Goal: Transaction & Acquisition: Purchase product/service

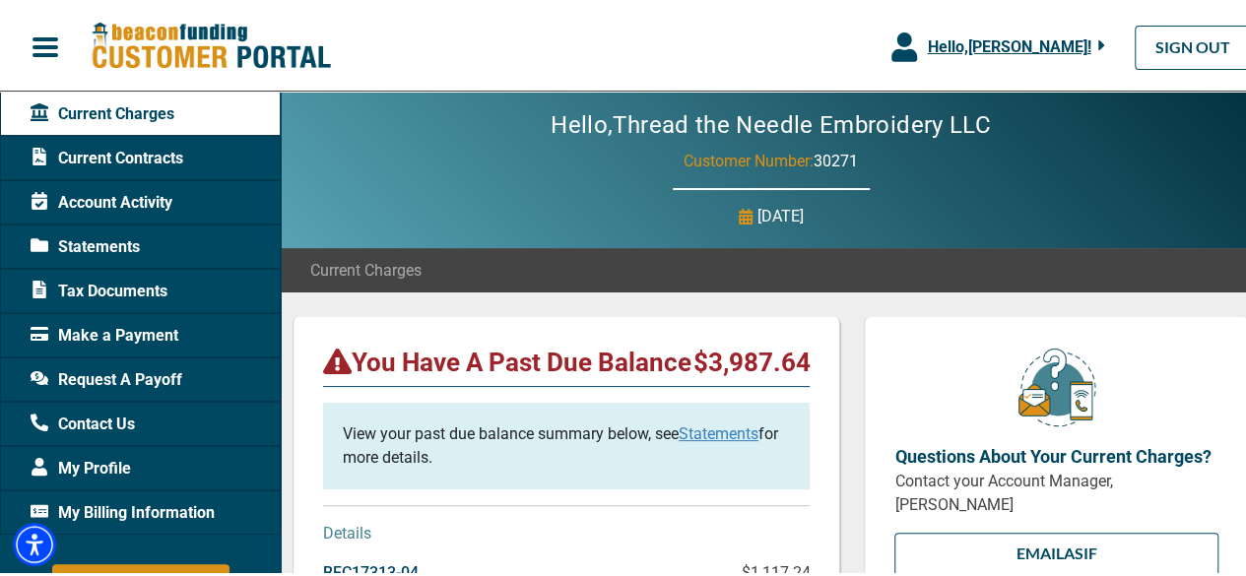
click at [143, 328] on span "Make a Payment" at bounding box center [105, 333] width 148 height 24
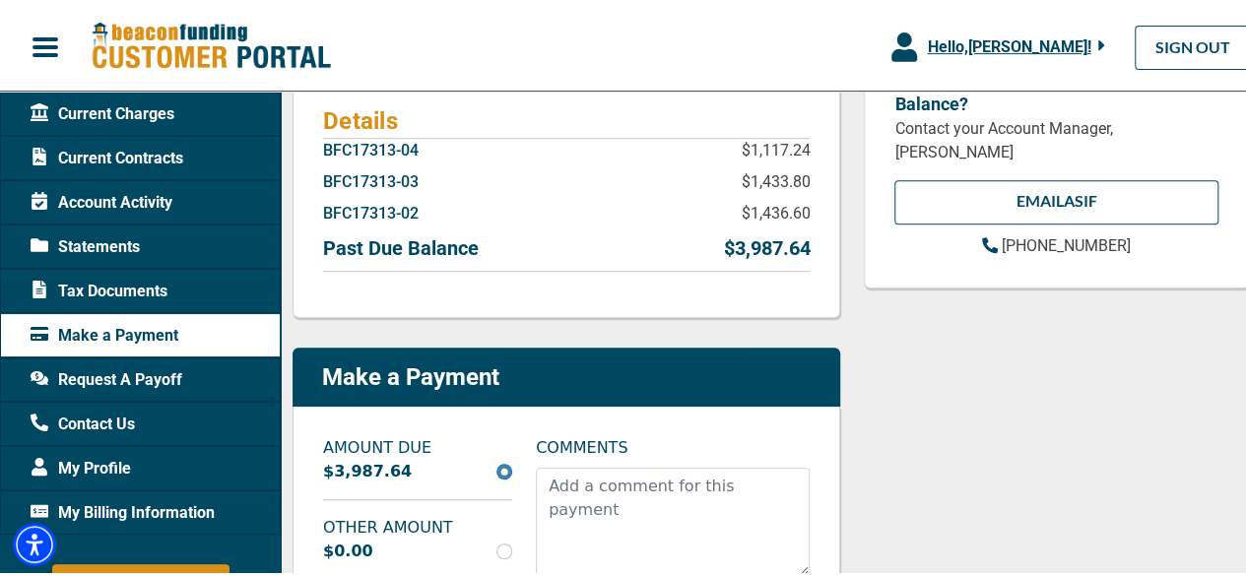
scroll to position [493, 0]
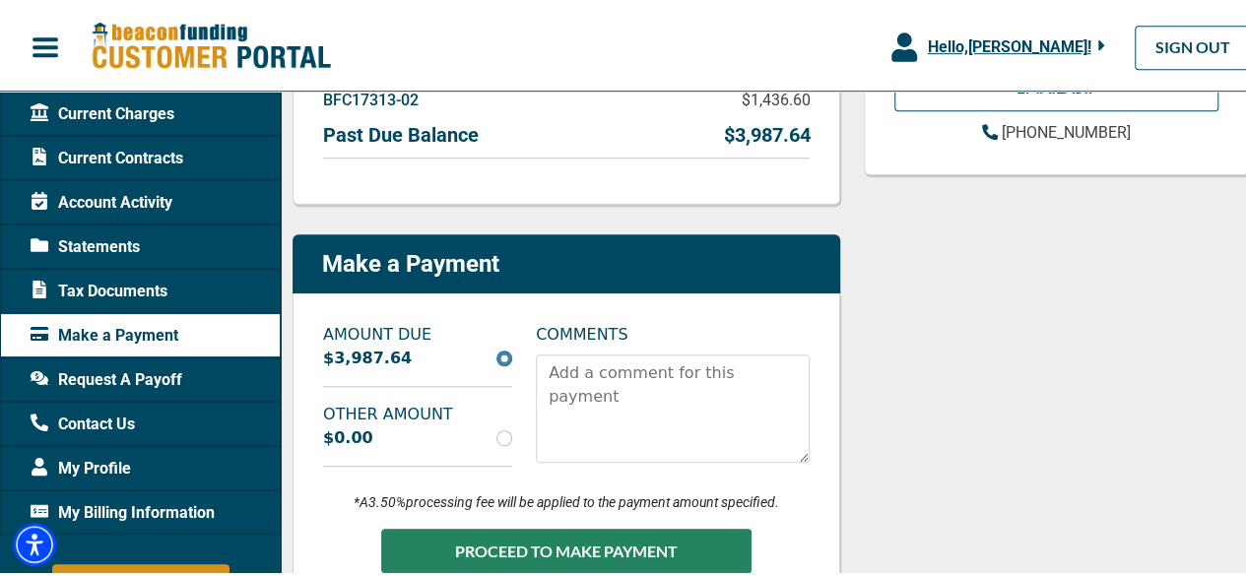
click at [501, 442] on div "$0.00" at bounding box center [417, 436] width 213 height 24
click at [506, 434] on input "radio" at bounding box center [505, 436] width 16 height 16
radio input "true"
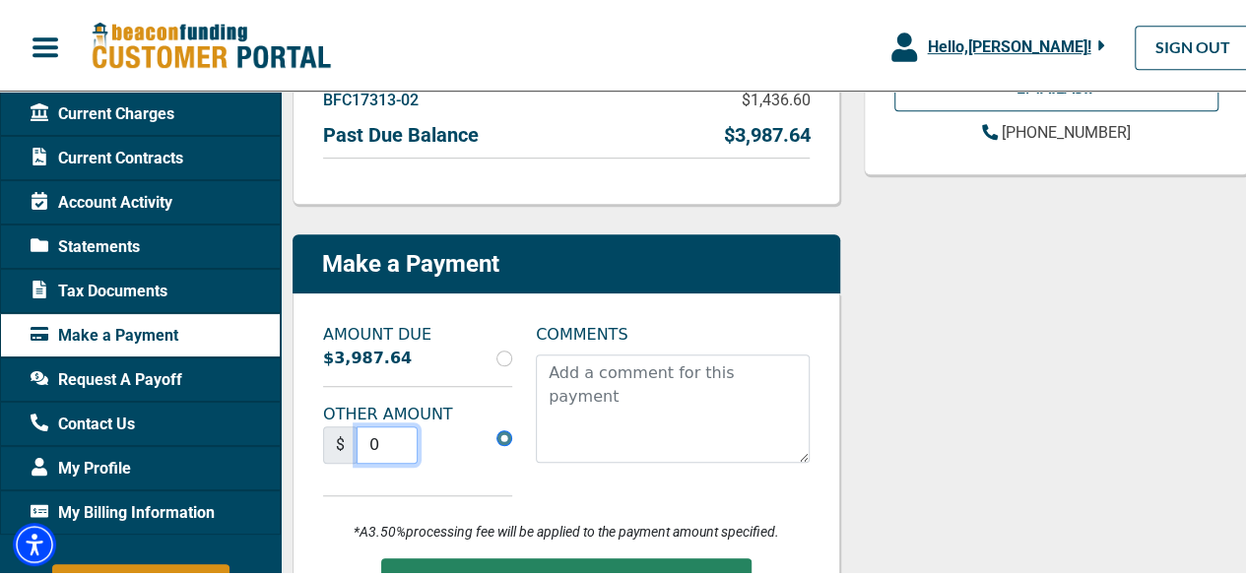
click at [412, 448] on input "0" at bounding box center [387, 442] width 61 height 37
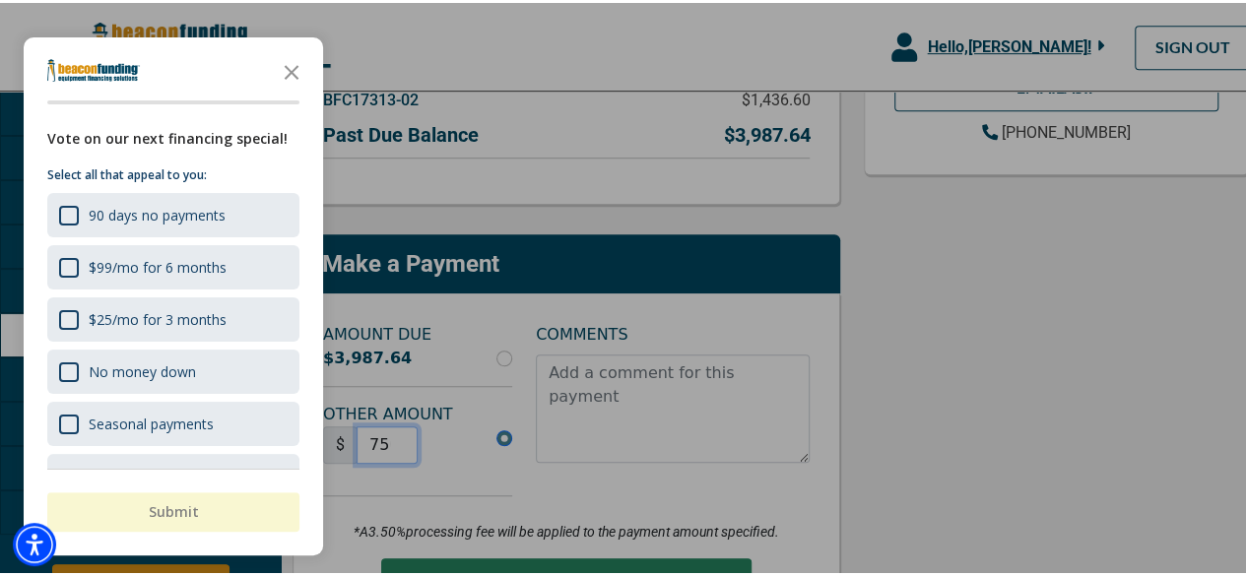
scroll to position [0, 5]
type input "750"
click at [823, 427] on div at bounding box center [630, 288] width 1261 height 576
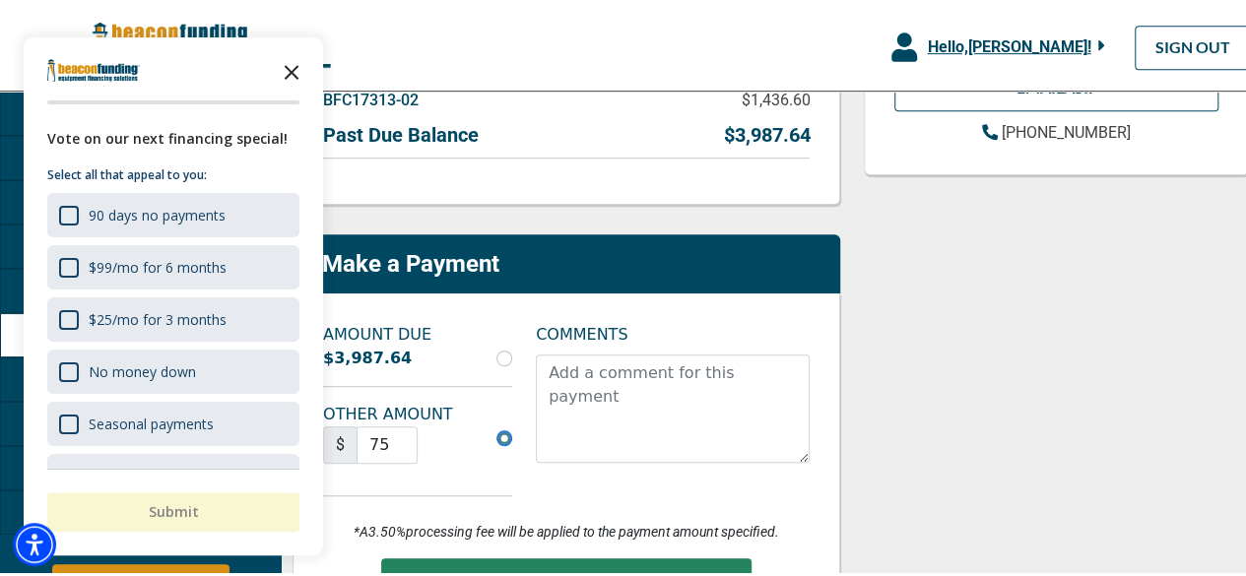
click at [286, 62] on icon "Close the survey" at bounding box center [291, 67] width 39 height 39
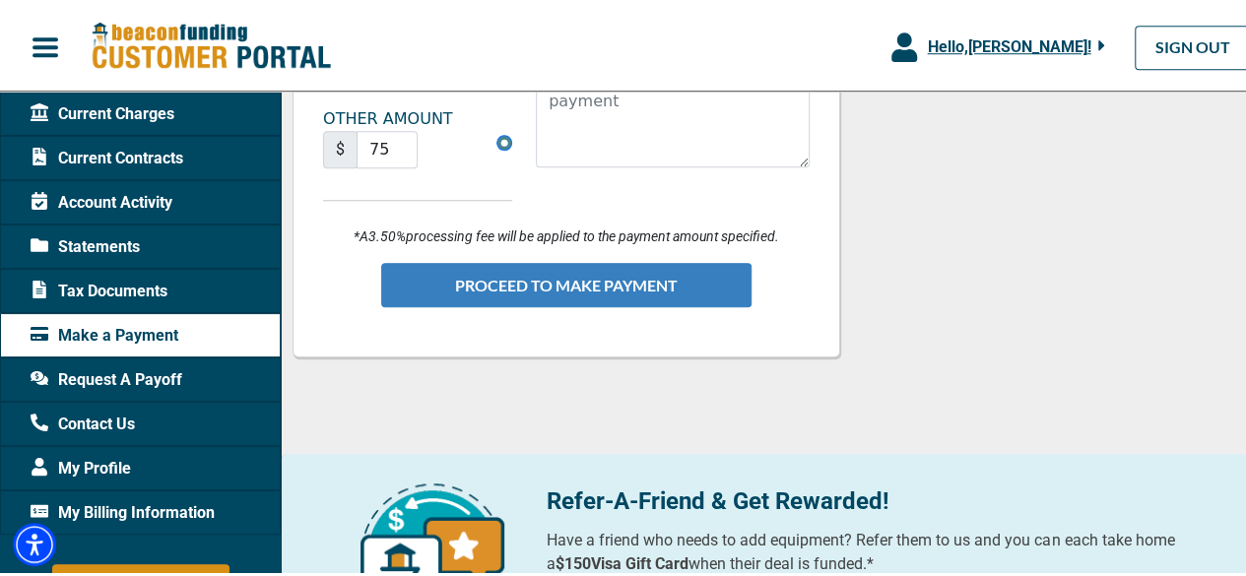
click at [601, 279] on button "PROCEED TO MAKE PAYMENT" at bounding box center [566, 282] width 370 height 44
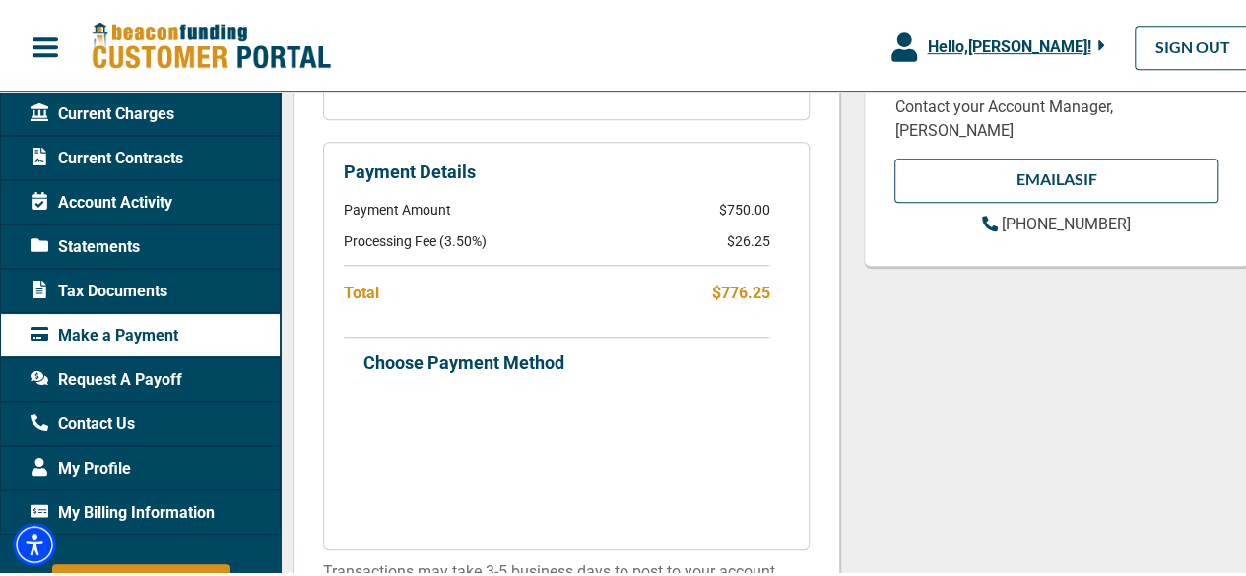
scroll to position [493, 0]
